Goal: Task Accomplishment & Management: Manage account settings

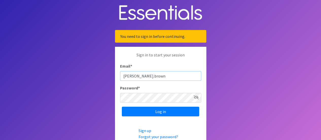
click at [170, 77] on input "rachel.brown" at bounding box center [160, 76] width 81 height 10
type input "[PERSON_NAME][EMAIL_ADDRESS][DOMAIN_NAME]"
click at [122, 106] on input "Log in" at bounding box center [160, 111] width 77 height 10
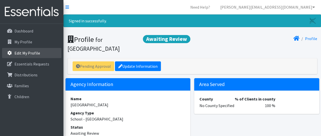
click at [27, 52] on p "Edit My Profile" at bounding box center [27, 52] width 26 height 5
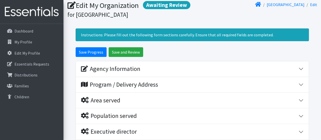
scroll to position [25, 0]
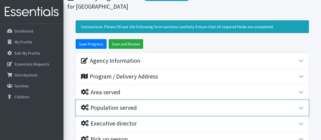
click at [121, 107] on div "Population served" at bounding box center [109, 107] width 56 height 7
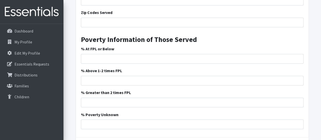
scroll to position [370, 0]
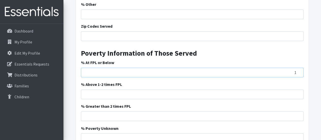
click at [297, 71] on input "1" at bounding box center [192, 72] width 222 height 10
click at [297, 71] on input "2" at bounding box center [192, 72] width 222 height 10
click at [297, 71] on input "15" at bounding box center [192, 72] width 222 height 10
click at [297, 71] on input "16" at bounding box center [192, 72] width 222 height 10
click at [297, 71] on input "17" at bounding box center [192, 72] width 222 height 10
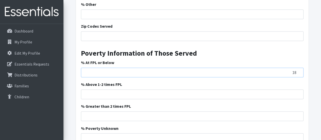
click at [297, 71] on input "18" at bounding box center [192, 72] width 222 height 10
click at [297, 71] on input "19" at bounding box center [192, 72] width 222 height 10
click at [297, 71] on input "20" at bounding box center [192, 72] width 222 height 10
click at [297, 71] on input "30" at bounding box center [192, 72] width 222 height 10
click at [297, 71] on input "31" at bounding box center [192, 72] width 222 height 10
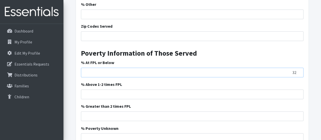
click at [297, 71] on input "32" at bounding box center [192, 72] width 222 height 10
click at [297, 71] on input "33" at bounding box center [192, 72] width 222 height 10
click at [297, 71] on input "34" at bounding box center [192, 72] width 222 height 10
click at [297, 71] on input "35" at bounding box center [192, 72] width 222 height 10
click at [298, 71] on input "36" at bounding box center [192, 72] width 222 height 10
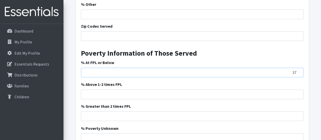
click at [298, 70] on input "37" at bounding box center [192, 72] width 222 height 10
click at [298, 70] on input "38" at bounding box center [192, 72] width 222 height 10
click at [298, 70] on input "39" at bounding box center [192, 72] width 222 height 10
click at [298, 70] on input "40" at bounding box center [192, 72] width 222 height 10
click at [298, 70] on input "41" at bounding box center [192, 72] width 222 height 10
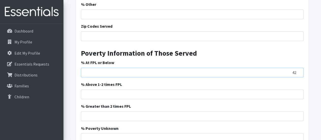
click at [298, 70] on input "42" at bounding box center [192, 72] width 222 height 10
click at [298, 70] on input "51" at bounding box center [192, 72] width 222 height 10
click at [298, 70] on input "52" at bounding box center [192, 72] width 222 height 10
click at [298, 70] on input "53" at bounding box center [192, 72] width 222 height 10
click at [298, 70] on input "59" at bounding box center [192, 72] width 222 height 10
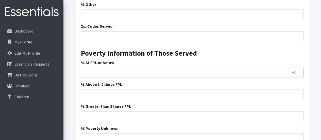
click at [297, 70] on input "60" at bounding box center [192, 72] width 222 height 10
click at [297, 70] on input "61" at bounding box center [192, 72] width 222 height 10
click at [297, 70] on input "62" at bounding box center [192, 72] width 222 height 10
click at [297, 70] on input "69" at bounding box center [192, 72] width 222 height 10
click at [297, 70] on input "70" at bounding box center [192, 72] width 222 height 10
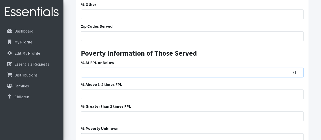
click at [297, 70] on input "71" at bounding box center [192, 72] width 222 height 10
click at [297, 70] on input "72" at bounding box center [192, 72] width 222 height 10
click at [297, 70] on input "73" at bounding box center [192, 72] width 222 height 10
click at [297, 70] on input "74" at bounding box center [192, 72] width 222 height 10
click at [297, 70] on input "75" at bounding box center [192, 72] width 222 height 10
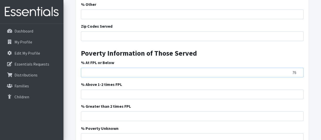
click at [297, 70] on input "76" at bounding box center [192, 72] width 222 height 10
click at [297, 70] on input "77" at bounding box center [192, 72] width 222 height 10
click at [297, 70] on input "78" at bounding box center [192, 72] width 222 height 10
click at [297, 70] on input "79" at bounding box center [192, 72] width 222 height 10
click at [297, 70] on input "80" at bounding box center [192, 72] width 222 height 10
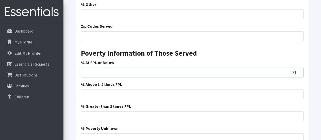
click at [297, 70] on input "81" at bounding box center [192, 72] width 222 height 10
type input "80"
click at [298, 73] on input "80" at bounding box center [192, 72] width 222 height 10
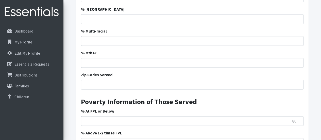
scroll to position [320, 0]
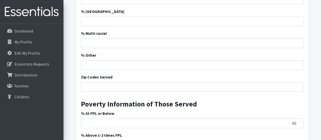
click at [97, 93] on div "Clients Have An Income Requirement to Work With You? Yes No Do You Verify The I…" at bounding box center [192, 11] width 232 height 380
click at [98, 87] on input "Zip Codes Served" at bounding box center [192, 87] width 222 height 10
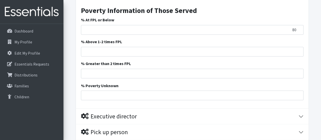
scroll to position [421, 0]
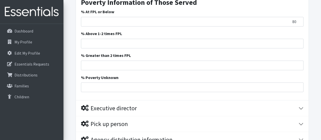
type input "29316, 29303"
click at [294, 21] on input "80" at bounding box center [192, 22] width 222 height 10
drag, startPoint x: 296, startPoint y: 22, endPoint x: 287, endPoint y: 22, distance: 8.6
click at [287, 22] on input "80" at bounding box center [192, 22] width 222 height 10
click at [293, 88] on input "% Poverty Unknown" at bounding box center [192, 87] width 222 height 10
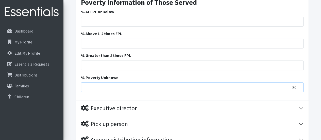
type input "80"
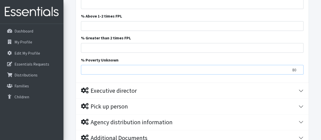
scroll to position [446, 0]
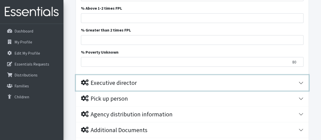
click at [180, 82] on div "Executive director" at bounding box center [189, 82] width 217 height 7
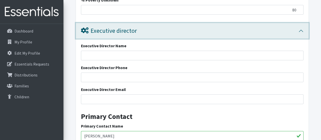
scroll to position [497, 0]
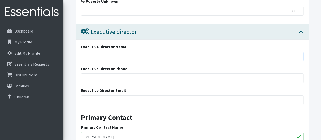
click at [111, 54] on input "Executive Director Name" at bounding box center [192, 57] width 222 height 10
type input "[PERSON_NAME]"
click at [106, 81] on input "Executive Director Phone" at bounding box center [192, 78] width 222 height 10
type input "[PHONE_NUMBER]"
click at [94, 105] on div "Executive Director Name Johnny Rhode Executive Director Phone 864-594-3200 Exec…" at bounding box center [192, 127] width 232 height 175
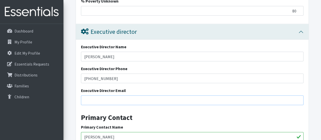
click at [94, 102] on input "Executive Director Email" at bounding box center [192, 100] width 222 height 10
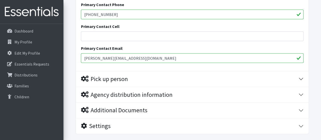
scroll to position [649, 0]
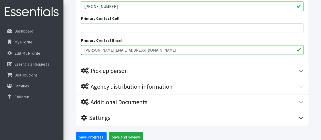
type input "[PERSON_NAME][EMAIL_ADDRESS][DOMAIN_NAME]"
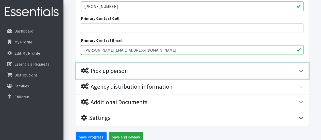
click at [143, 70] on div "Pick up person" at bounding box center [189, 70] width 217 height 7
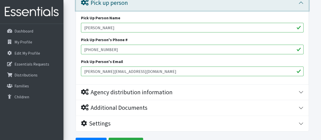
scroll to position [723, 0]
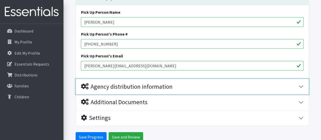
click at [147, 85] on div "Agency distribution information" at bounding box center [126, 86] width 91 height 7
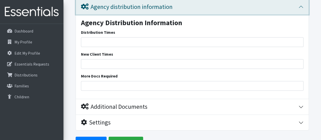
scroll to position [807, 0]
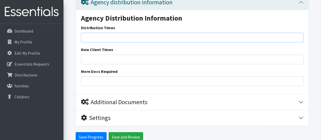
click at [100, 38] on input "Distribution Times" at bounding box center [192, 38] width 222 height 10
click at [85, 36] on input "7-2:30" at bounding box center [192, 38] width 222 height 10
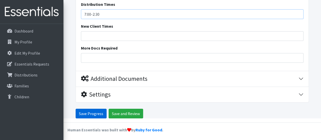
type input "7:00-2:30"
click at [86, 112] on input "Save Progress" at bounding box center [91, 113] width 31 height 10
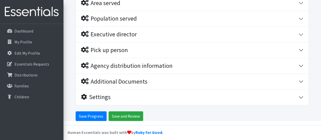
scroll to position [133, 0]
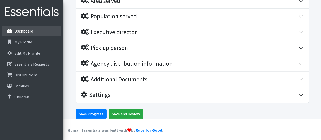
click at [26, 34] on link "Dashboard" at bounding box center [31, 31] width 59 height 10
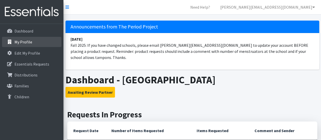
click at [32, 42] on link "My Profile" at bounding box center [31, 42] width 59 height 10
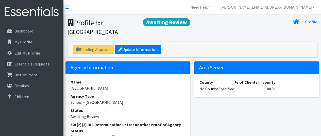
click at [101, 51] on div "Pending Approval Update Information" at bounding box center [191, 50] width 249 height 16
